Goal: Information Seeking & Learning: Learn about a topic

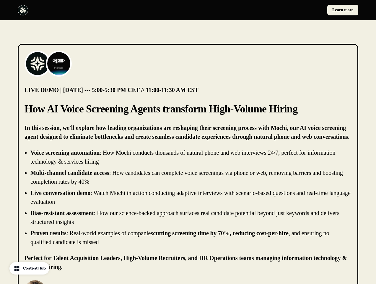
click at [188, 10] on div "Learn more" at bounding box center [188, 10] width 376 height 20
click at [102, 10] on div at bounding box center [102, 10] width 168 height 10
click at [274, 10] on div "Learn more" at bounding box center [275, 10] width 168 height 11
click at [38, 64] on img at bounding box center [38, 64] width 24 height 24
click at [59, 64] on img at bounding box center [59, 64] width 24 height 24
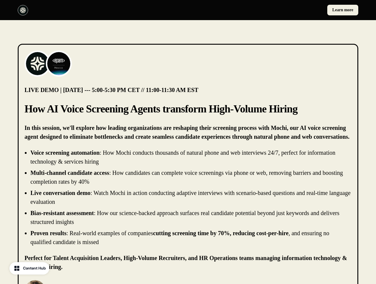
click at [188, 197] on li "Live conversation demo : Watch Mochi in action conducting adaptive interviews w…" at bounding box center [190, 197] width 321 height 18
